Goal: Transaction & Acquisition: Purchase product/service

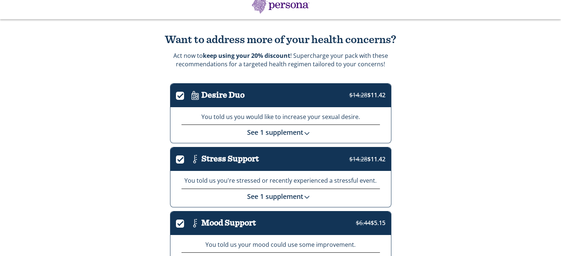
scroll to position [37, 0]
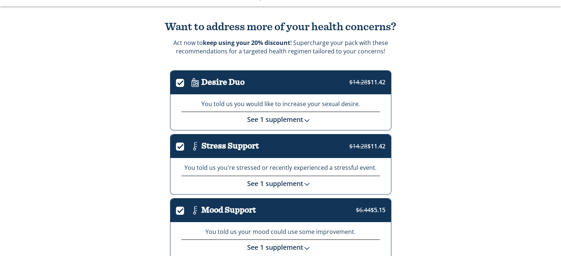
click at [289, 119] on link "See 1 supplement" at bounding box center [280, 119] width 67 height 9
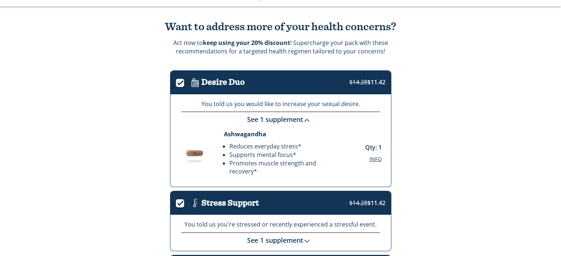
click at [265, 120] on link "See 1 supplement" at bounding box center [280, 119] width 67 height 9
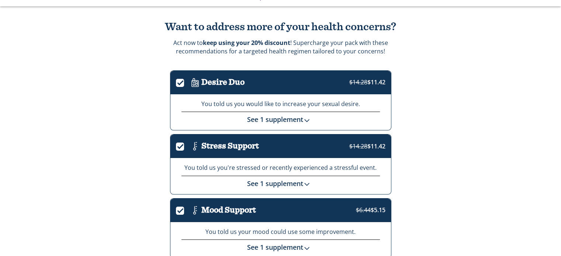
scroll to position [74, 0]
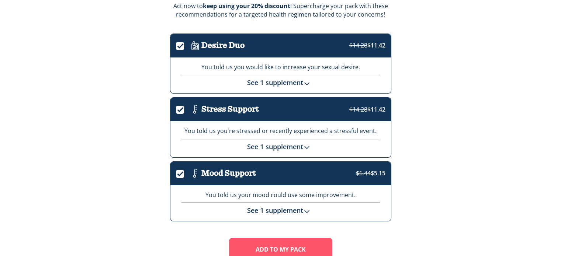
click at [273, 143] on link "See 1 supplement" at bounding box center [280, 146] width 67 height 9
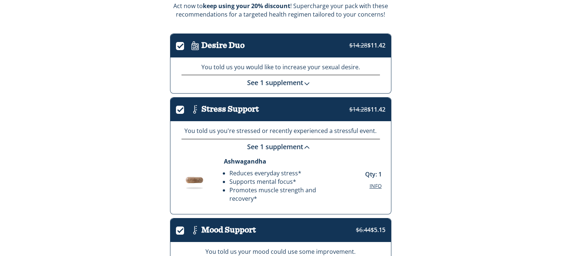
click at [274, 145] on link "See 1 supplement" at bounding box center [280, 146] width 67 height 9
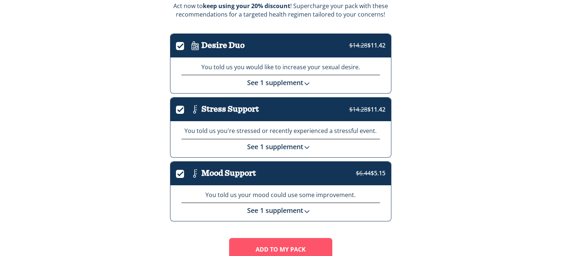
click at [277, 85] on link "See 1 supplement" at bounding box center [280, 82] width 67 height 9
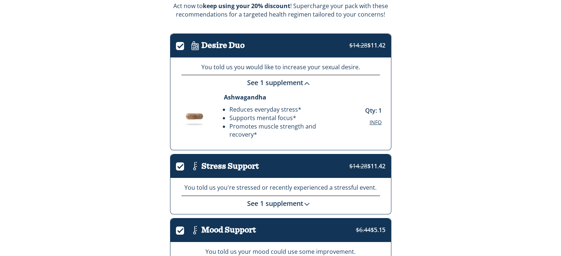
click at [277, 85] on link "See 1 supplement" at bounding box center [280, 82] width 67 height 9
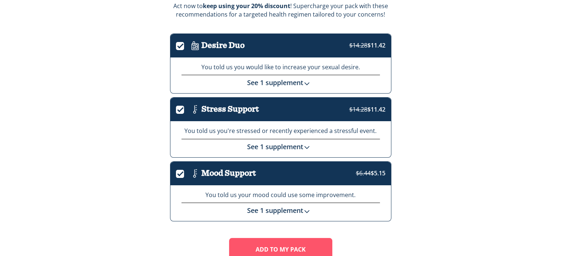
click at [285, 208] on link "See 1 supplement" at bounding box center [280, 210] width 67 height 9
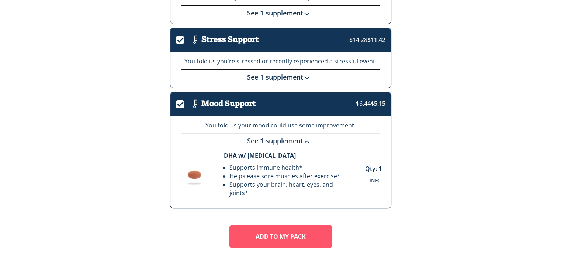
scroll to position [131, 0]
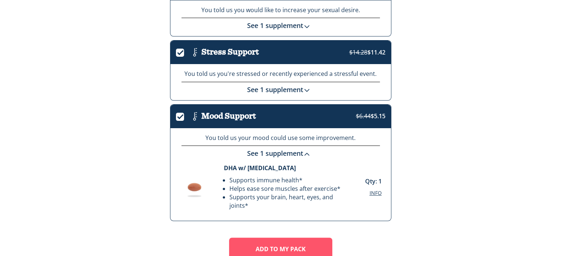
click at [261, 90] on link "See 1 supplement" at bounding box center [280, 89] width 67 height 9
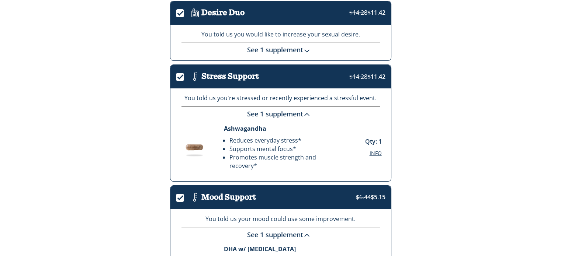
scroll to position [94, 0]
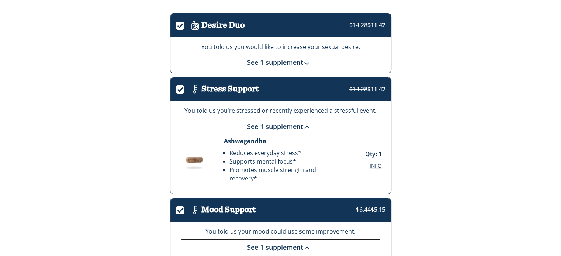
click at [285, 61] on link "See 1 supplement" at bounding box center [280, 62] width 67 height 9
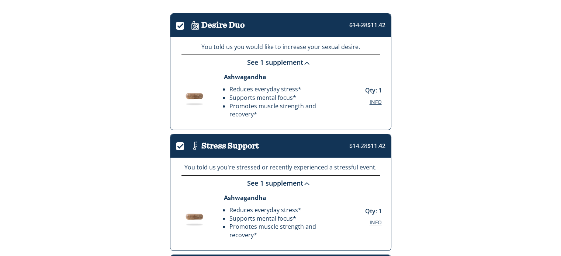
click at [379, 101] on span "Info" at bounding box center [375, 101] width 12 height 7
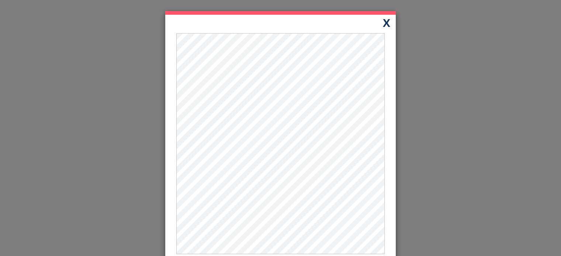
click at [380, 23] on button "X" at bounding box center [386, 22] width 18 height 15
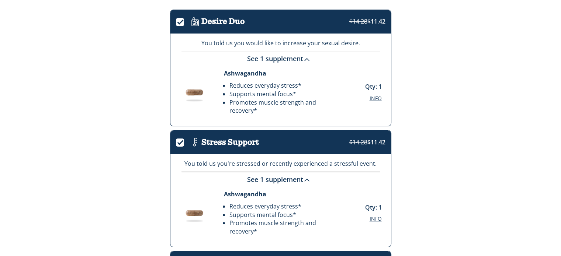
scroll to position [111, 0]
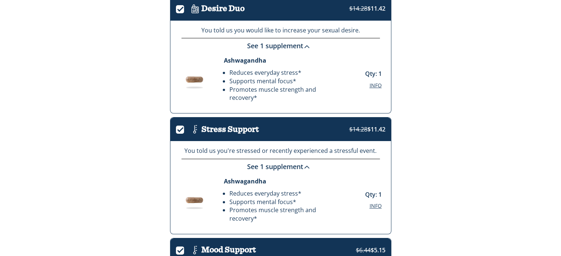
click at [178, 10] on label "." at bounding box center [182, 8] width 13 height 8
click at [176, 10] on input "." at bounding box center [176, 10] width 0 height 0
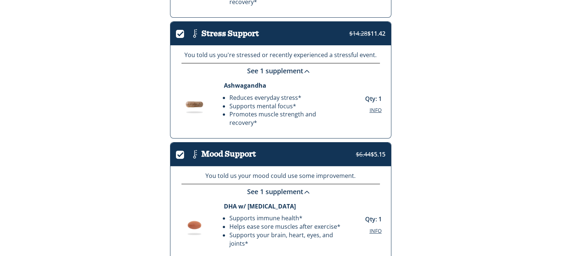
scroll to position [221, 0]
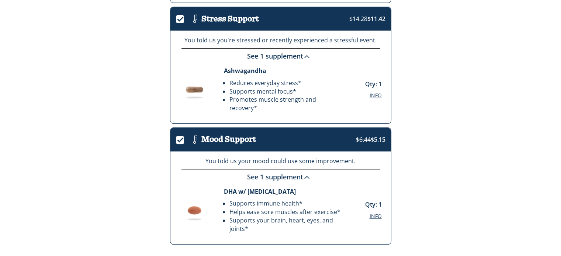
click at [178, 138] on label "." at bounding box center [182, 139] width 13 height 8
click at [176, 140] on input "." at bounding box center [176, 140] width 0 height 0
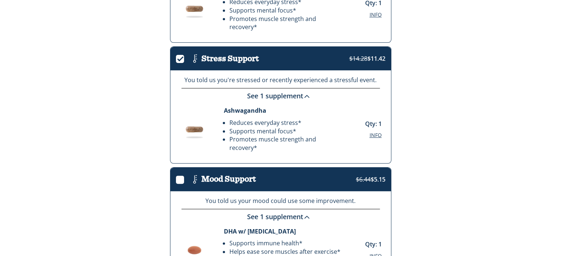
scroll to position [184, 0]
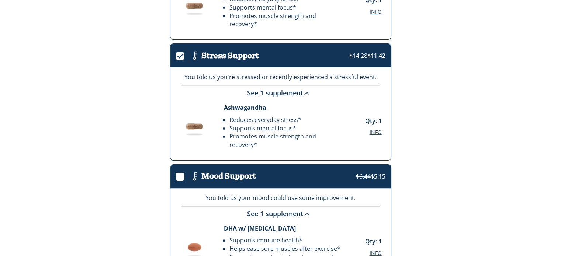
click at [177, 56] on label "." at bounding box center [182, 54] width 13 height 8
click at [176, 56] on input "." at bounding box center [176, 56] width 0 height 0
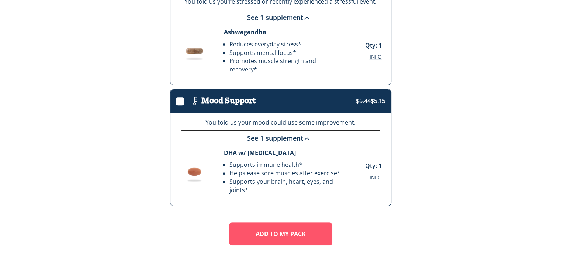
scroll to position [281, 0]
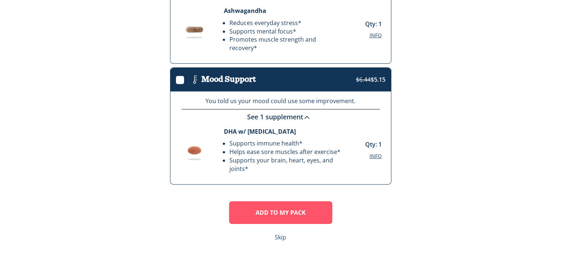
click at [279, 237] on link "Skip" at bounding box center [280, 237] width 11 height 8
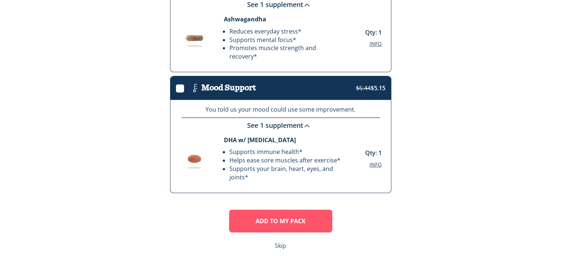
scroll to position [281, 0]
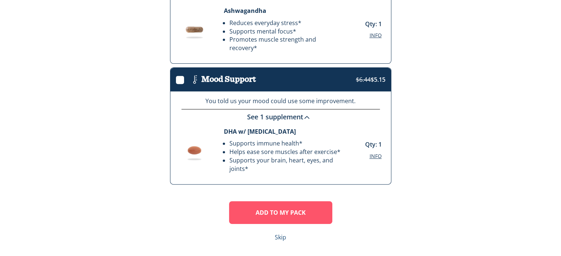
click at [284, 239] on link "Skip" at bounding box center [280, 237] width 11 height 8
